Goal: Information Seeking & Learning: Learn about a topic

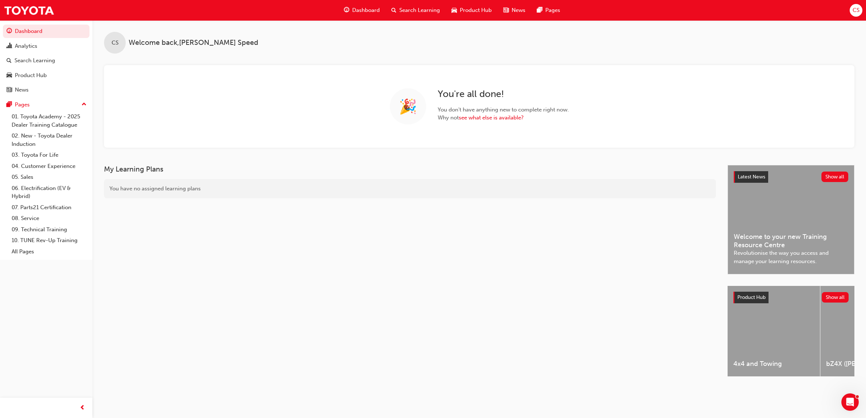
click at [855, 13] on span "CS" at bounding box center [855, 10] width 7 height 8
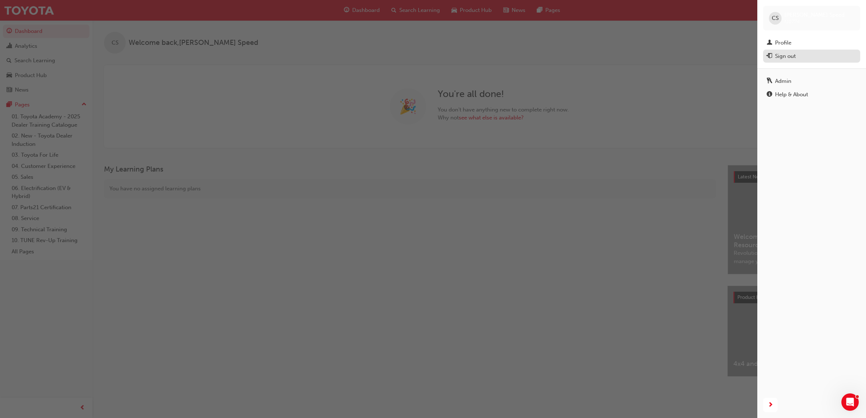
click at [790, 57] on div "Sign out" at bounding box center [785, 56] width 21 height 8
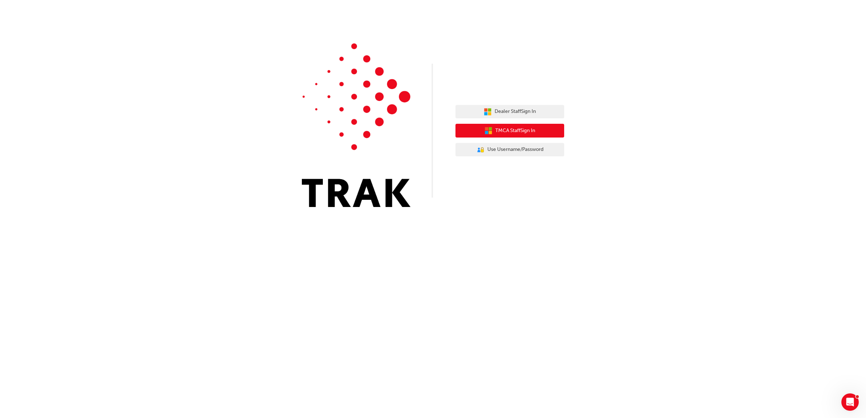
click at [537, 135] on button "TMCA Staff Sign In" at bounding box center [509, 131] width 109 height 14
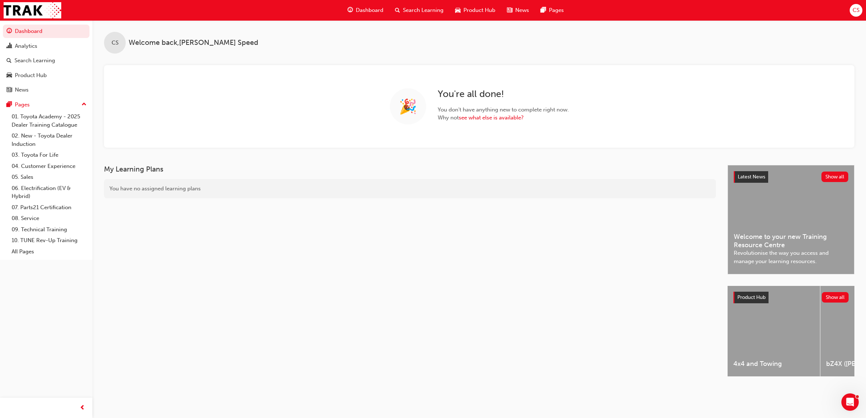
click at [436, 15] on div "Search Learning" at bounding box center [419, 10] width 60 height 15
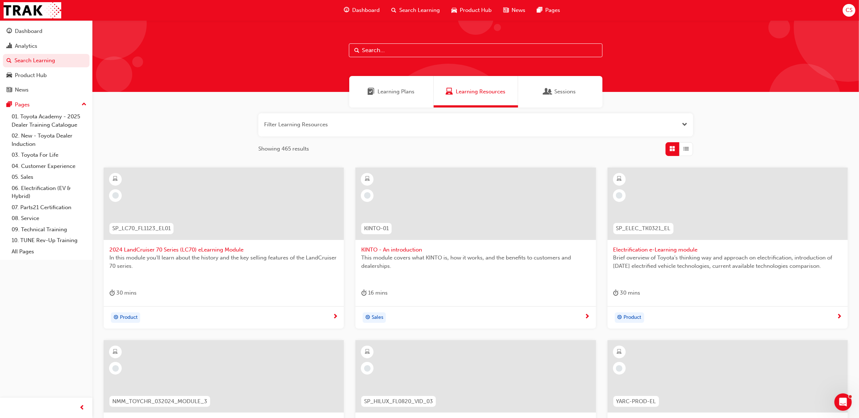
click at [419, 8] on span "Search Learning" at bounding box center [419, 10] width 41 height 8
click at [339, 126] on button "button" at bounding box center [475, 124] width 435 height 23
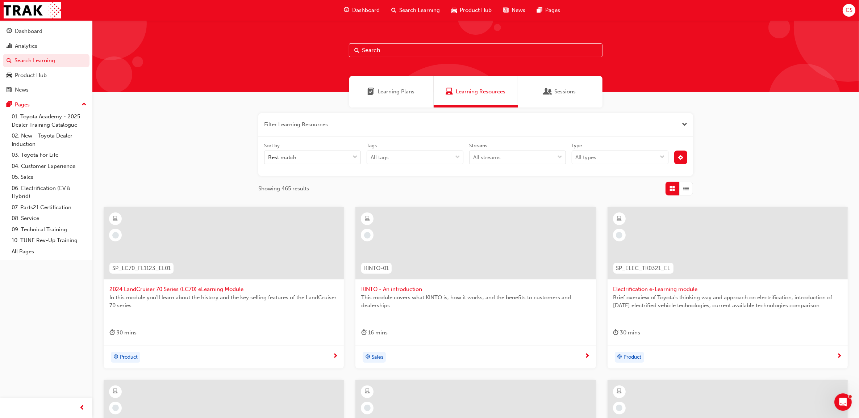
click at [376, 45] on input "text" at bounding box center [476, 50] width 254 height 14
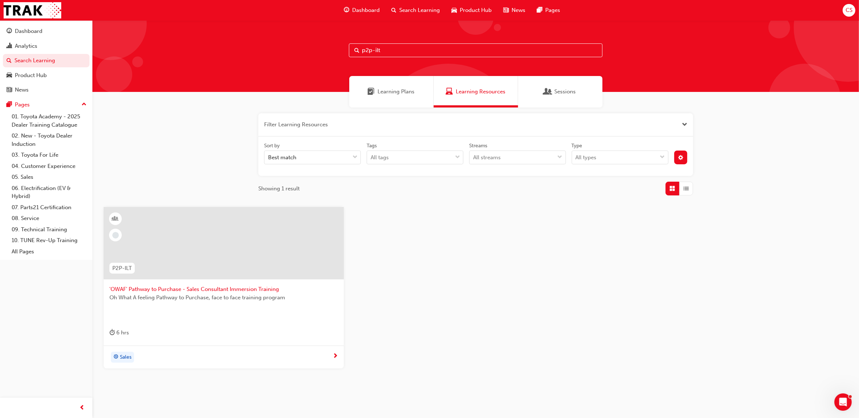
type input "p2p-ilt"
click at [189, 290] on span "'OWAF' Pathway to Purchase - Sales Consultant Immersion Training" at bounding box center [223, 289] width 229 height 8
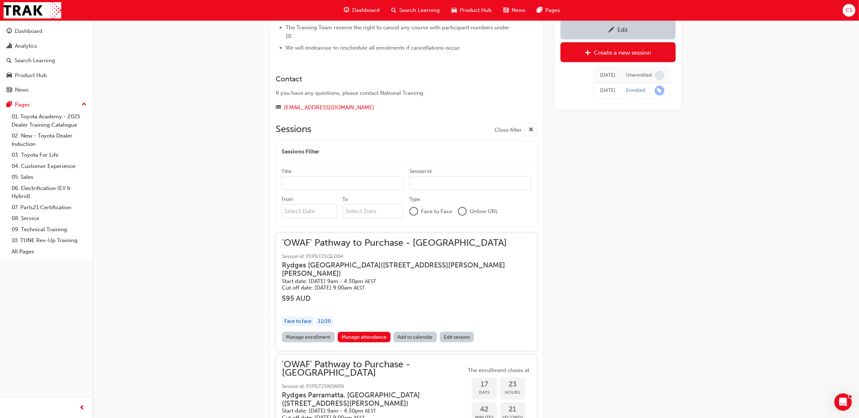
scroll to position [557, 0]
click at [402, 284] on h5 "Cut off date: [DATE] 9:00am AEST" at bounding box center [401, 287] width 238 height 7
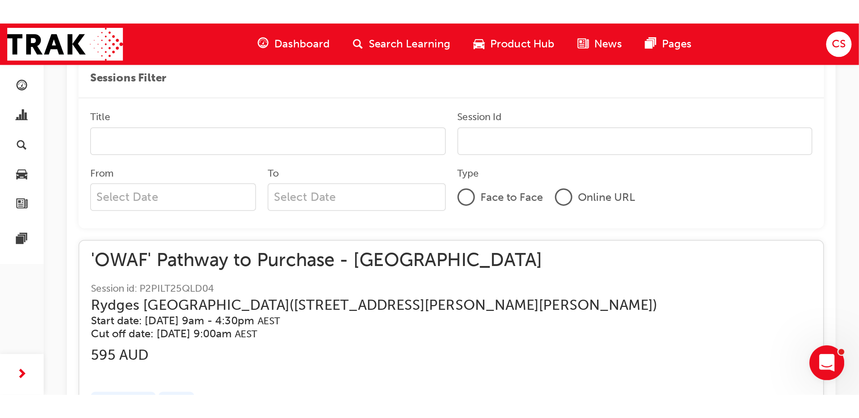
scroll to position [673, 0]
